Goal: Task Accomplishment & Management: Complete application form

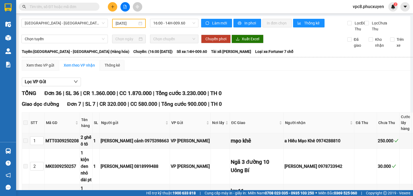
type input "[DATE]"
click at [112, 8] on icon "plus" at bounding box center [113, 7] width 4 height 4
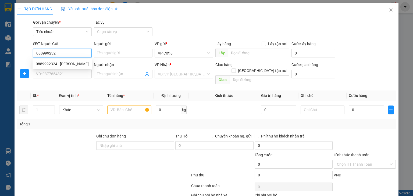
type input "0889992324"
click at [68, 64] on div "0889992324 - [PERSON_NAME]" at bounding box center [62, 64] width 53 height 6
type input "[PERSON_NAME]"
type input "0889992324"
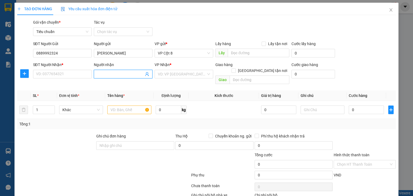
click at [145, 73] on icon "user-add" at bounding box center [147, 74] width 4 height 4
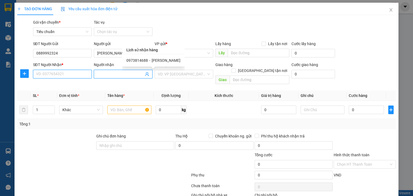
click at [41, 71] on input "SĐT Người Nhận *" at bounding box center [62, 74] width 59 height 9
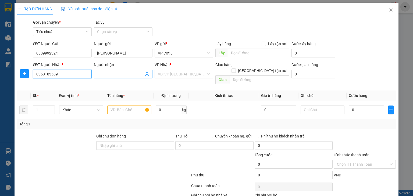
type input "0363183589"
click at [105, 73] on input "Người nhận" at bounding box center [120, 74] width 47 height 6
type input "[PERSON_NAME]"
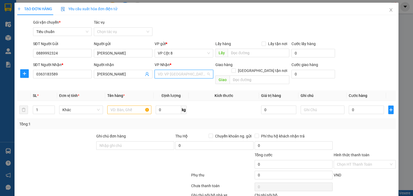
click at [173, 75] on input "search" at bounding box center [182, 74] width 48 height 8
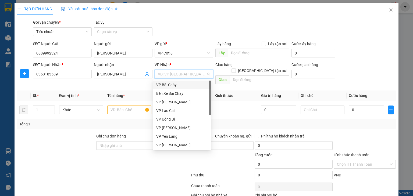
type input "d"
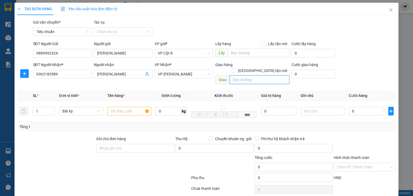
click at [237, 75] on input "text" at bounding box center [259, 79] width 60 height 9
type input "Số 19 Ngõ 2, [GEOGRAPHIC_DATA], [GEOGRAPHIC_DATA], [GEOGRAPHIC_DATA], [GEOGRAPH…"
click at [235, 68] on input "[GEOGRAPHIC_DATA] tận nơi" at bounding box center [233, 70] width 4 height 4
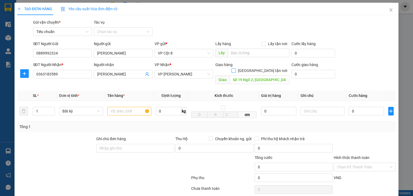
checkbox input "true"
click at [327, 73] on icon "dollar-circle" at bounding box center [329, 73] width 4 height 4
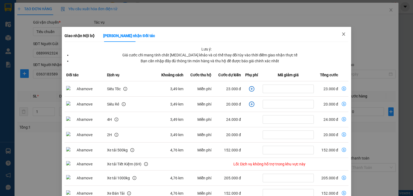
click at [342, 34] on icon "close" at bounding box center [343, 33] width 3 height 3
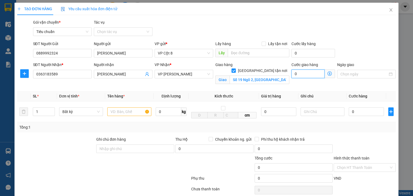
click at [308, 75] on input "0" at bounding box center [307, 74] width 33 height 9
type input "5"
type input "50"
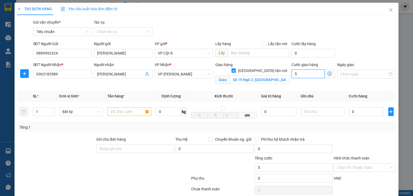
type input "50"
type input "50.000"
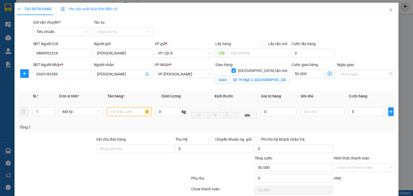
click at [123, 112] on input "text" at bounding box center [129, 111] width 44 height 9
type input "CT Băng dính vàng"
click at [361, 114] on input "0" at bounding box center [365, 111] width 35 height 9
type input "007"
type input "50.007"
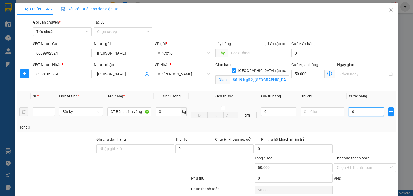
type input "50.007"
type input "0.070"
type input "50.070"
type input "70.000"
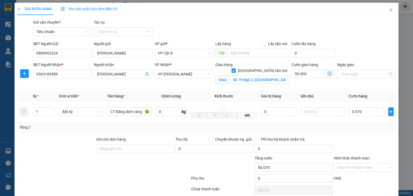
type input "120.000"
click at [359, 81] on div "Ngày giao" at bounding box center [366, 74] width 61 height 25
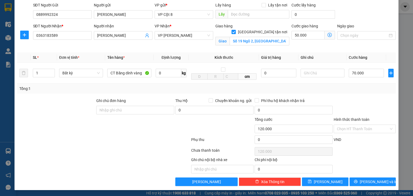
scroll to position [38, 0]
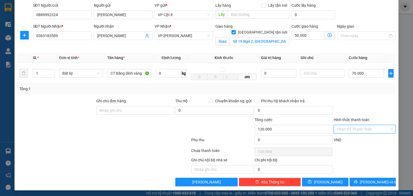
click at [352, 129] on input "Hình thức thanh toán" at bounding box center [363, 129] width 52 height 8
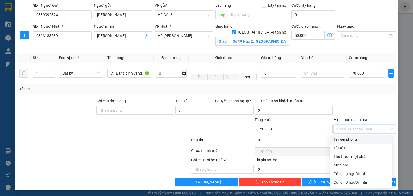
click at [354, 103] on div at bounding box center [364, 107] width 63 height 19
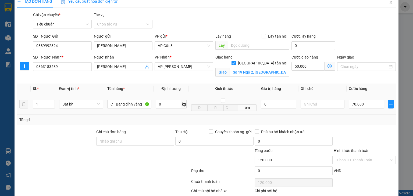
scroll to position [8, 0]
click at [307, 107] on input "text" at bounding box center [322, 104] width 44 height 9
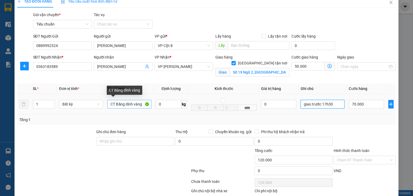
type input "giao trước 17h30"
click at [140, 105] on input "CT Băng dính vàng" at bounding box center [129, 104] width 44 height 9
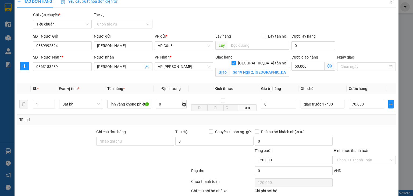
scroll to position [0, 0]
click at [153, 126] on div "Transit Pickup Surcharge Ids Transit Deliver Surcharge Ids Transit Deliver Surc…" at bounding box center [206, 114] width 378 height 205
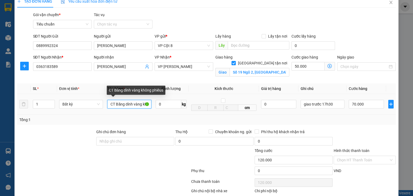
click at [139, 104] on input "CT Băng dính vàng không phiêus" at bounding box center [129, 104] width 44 height 9
drag, startPoint x: 139, startPoint y: 106, endPoint x: 146, endPoint y: 106, distance: 7.5
click at [146, 106] on input "CT Băng dính vàng không phiêus" at bounding box center [129, 104] width 44 height 9
click at [143, 104] on input "CT Băng dính vàng không phiêus" at bounding box center [129, 104] width 44 height 9
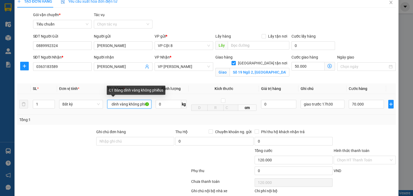
scroll to position [0, 15]
type input "CT Băng dính vàng không phiếus"
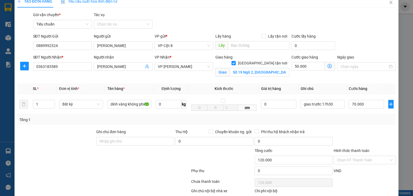
scroll to position [0, 0]
click at [155, 122] on div "Tổng: 1" at bounding box center [89, 120] width 140 height 6
drag, startPoint x: 140, startPoint y: 111, endPoint x: 138, endPoint y: 100, distance: 10.6
click at [138, 100] on td "CT Băng dính vàng không phiếus" at bounding box center [129, 104] width 48 height 21
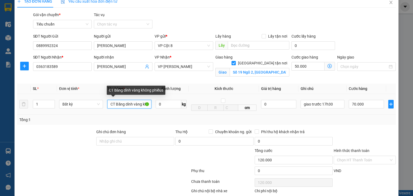
click at [138, 100] on input "CT Băng dính vàng không phiếus" at bounding box center [129, 104] width 44 height 9
drag, startPoint x: 138, startPoint y: 100, endPoint x: 143, endPoint y: 100, distance: 4.8
click at [143, 100] on input "CT Băng dính vàng không phiếus" at bounding box center [129, 104] width 44 height 9
click at [136, 104] on input "CT Băng dính vàng không phiếus" at bounding box center [129, 104] width 44 height 9
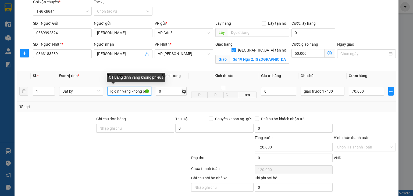
scroll to position [0, 19]
drag, startPoint x: 135, startPoint y: 94, endPoint x: 153, endPoint y: 93, distance: 18.0
click at [153, 93] on tr "1 Bất kỳ CT Băng dính vàng không phiếus 0 kg cm 0 giao trước 17h30 70.000" at bounding box center [206, 91] width 378 height 21
click at [140, 91] on input "CT Băng dính vàng không phiếus" at bounding box center [129, 91] width 44 height 9
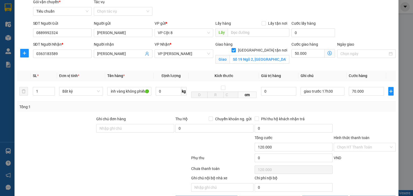
scroll to position [0, 0]
click at [164, 107] on div "Tổng: 1" at bounding box center [206, 107] width 374 height 6
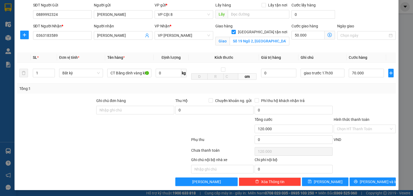
scroll to position [39, 0]
click at [373, 181] on span "[PERSON_NAME] và In" at bounding box center [378, 182] width 38 height 6
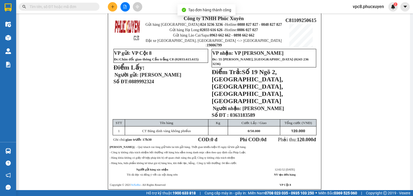
scroll to position [34, 0]
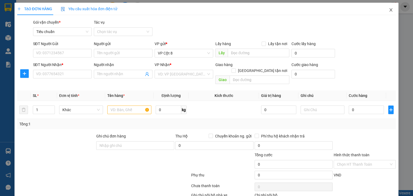
click at [388, 10] on icon "close" at bounding box center [390, 10] width 4 height 4
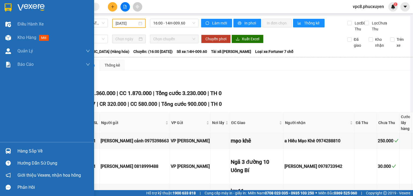
click at [11, 39] on img at bounding box center [8, 38] width 6 height 6
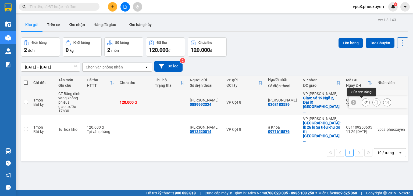
click at [363, 103] on icon at bounding box center [365, 102] width 4 height 4
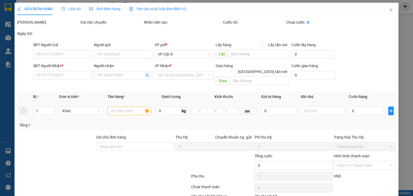
type input "0889992324"
type input "[PERSON_NAME]"
type input "0363183589"
type input "[PERSON_NAME]"
checkbox input "true"
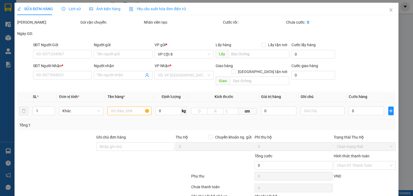
type input "Số 19 Ngõ 2, [GEOGRAPHIC_DATA], [GEOGRAPHIC_DATA], [GEOGRAPHIC_DATA], [GEOGRAPH…"
type input "120.000"
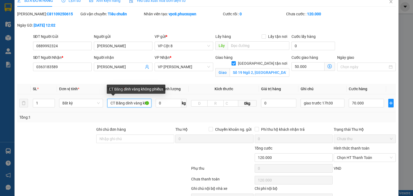
scroll to position [0, 19]
drag, startPoint x: 131, startPoint y: 104, endPoint x: 145, endPoint y: 104, distance: 14.2
click at [145, 104] on input "CT Băng dính vàng không phiếus" at bounding box center [129, 103] width 44 height 9
click at [139, 104] on input "CT Băng dính vàng không phiếus" at bounding box center [129, 103] width 44 height 9
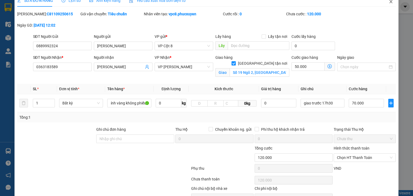
scroll to position [0, 0]
click at [388, 2] on icon "close" at bounding box center [390, 1] width 4 height 4
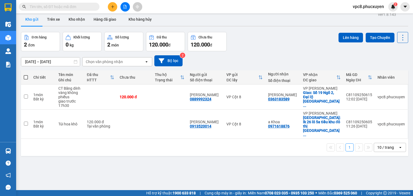
scroll to position [9, 0]
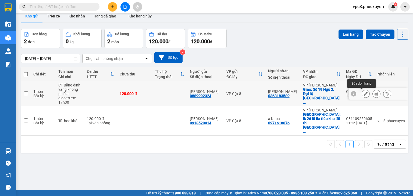
click at [361, 91] on button at bounding box center [365, 93] width 8 height 9
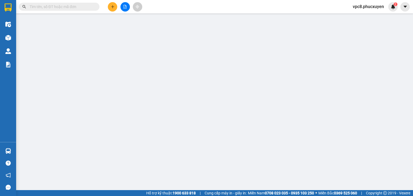
type input "0889992324"
type input "[PERSON_NAME]"
type input "0363183589"
type input "[PERSON_NAME]"
checkbox input "true"
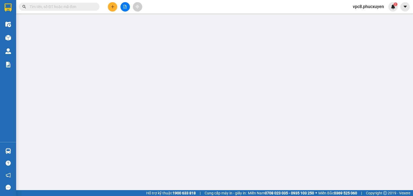
type input "Số 19 Ngõ 2, [GEOGRAPHIC_DATA], [GEOGRAPHIC_DATA], [GEOGRAPHIC_DATA], [GEOGRAPH…"
type input "120.000"
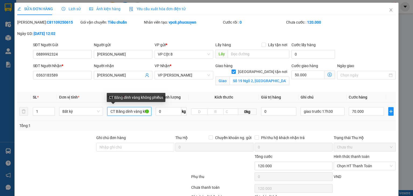
scroll to position [0, 19]
drag, startPoint x: 128, startPoint y: 111, endPoint x: 149, endPoint y: 111, distance: 20.1
click at [149, 111] on input "CT Băng dính vàng không phiếus" at bounding box center [129, 111] width 44 height 9
click at [135, 111] on input "CT Băng dính vàng không phiếus" at bounding box center [129, 111] width 44 height 9
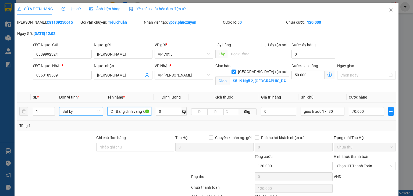
drag, startPoint x: 114, startPoint y: 111, endPoint x: 99, endPoint y: 113, distance: 14.6
click at [99, 113] on tr "1 Bất kỳ CT Băng dính vàng không phiếus 0 kg 0kg 0 giao trước 17h30 70.000" at bounding box center [206, 112] width 378 height 18
click at [110, 112] on input "CT Băng dính vàng không phiếus" at bounding box center [129, 111] width 44 height 9
click at [389, 10] on icon "close" at bounding box center [390, 9] width 3 height 3
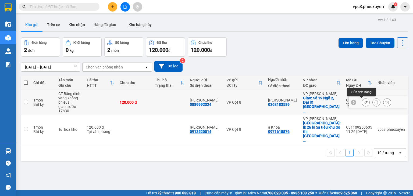
click at [363, 102] on icon at bounding box center [365, 102] width 4 height 4
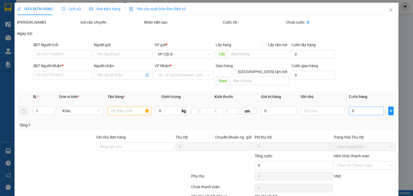
type input "0889992324"
type input "[PERSON_NAME]"
type input "0363183589"
type input "[PERSON_NAME]"
checkbox input "true"
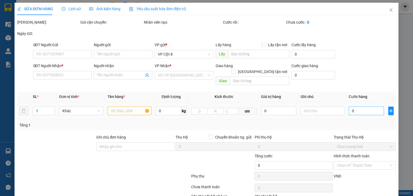
type input "Số 19 Ngõ 2, [GEOGRAPHIC_DATA], [GEOGRAPHIC_DATA], [GEOGRAPHIC_DATA], [GEOGRAPH…"
type input "120.000"
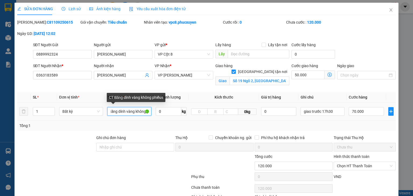
scroll to position [0, 19]
drag, startPoint x: 118, startPoint y: 112, endPoint x: 135, endPoint y: 112, distance: 17.2
click at [135, 112] on input "CT Băng dính vàng không phiếus" at bounding box center [129, 111] width 44 height 9
click at [132, 111] on input "CT Băng dính vàng không phiếus" at bounding box center [129, 111] width 44 height 9
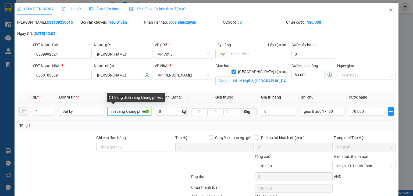
click at [132, 111] on input "CT Băng dính vàng không phiếus" at bounding box center [129, 111] width 44 height 9
drag, startPoint x: 114, startPoint y: 111, endPoint x: 105, endPoint y: 111, distance: 8.6
click at [105, 111] on td "CT Băng dính vàng không phiếus" at bounding box center [129, 112] width 48 height 18
click at [112, 111] on input "CT Băng dính vàng không phiếus" at bounding box center [129, 111] width 44 height 9
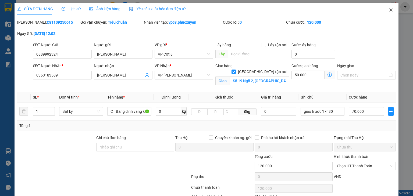
click at [388, 9] on icon "close" at bounding box center [390, 10] width 4 height 4
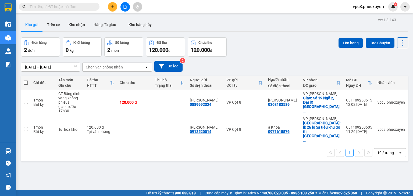
click at [281, 61] on div "09/09/2025 – 11/09/2025 Press the down arrow key to interact with the calendar …" at bounding box center [214, 66] width 387 height 11
click at [25, 100] on input "checkbox" at bounding box center [26, 102] width 4 height 4
checkbox input "true"
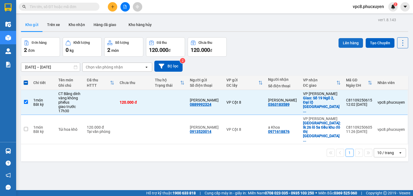
click at [353, 41] on button "Lên hàng" at bounding box center [350, 43] width 24 height 10
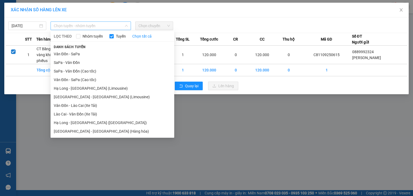
click at [85, 26] on span "Chọn tuyến - nhóm tuyến" at bounding box center [91, 26] width 74 height 8
click at [99, 86] on li "Hạ Long - Hà Nội (Limousine)" at bounding box center [112, 88] width 124 height 9
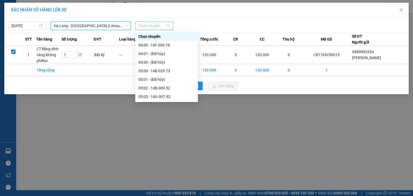
click at [156, 24] on span "Chọn chuyến" at bounding box center [153, 26] width 31 height 8
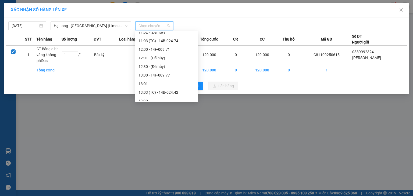
scroll to position [262, 0]
click at [164, 75] on div "13:00 - 14F-009.77" at bounding box center [166, 76] width 56 height 6
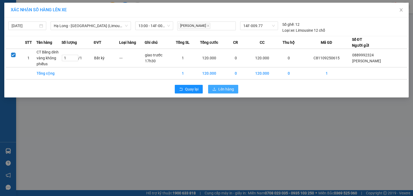
click at [226, 89] on span "Lên hàng" at bounding box center [226, 89] width 16 height 6
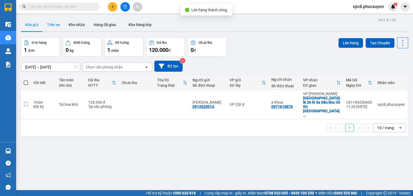
click at [55, 26] on button "Trên xe" at bounding box center [53, 24] width 21 height 13
